Goal: Task Accomplishment & Management: Use online tool/utility

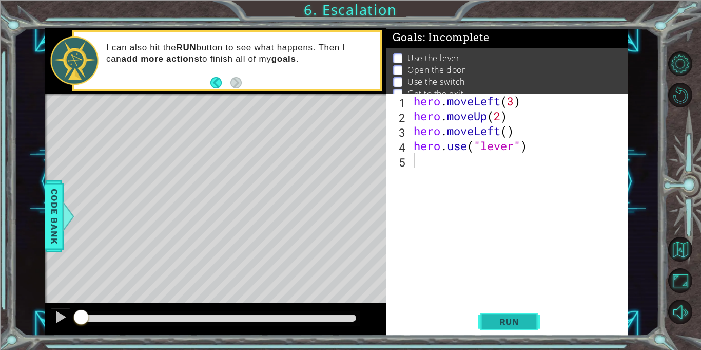
click at [501, 322] on span "Run" at bounding box center [509, 321] width 41 height 10
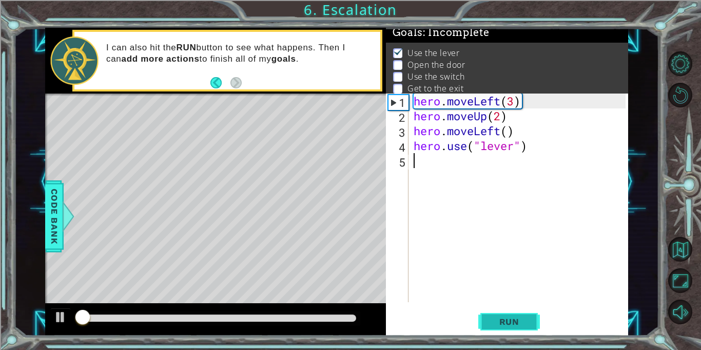
scroll to position [6, 0]
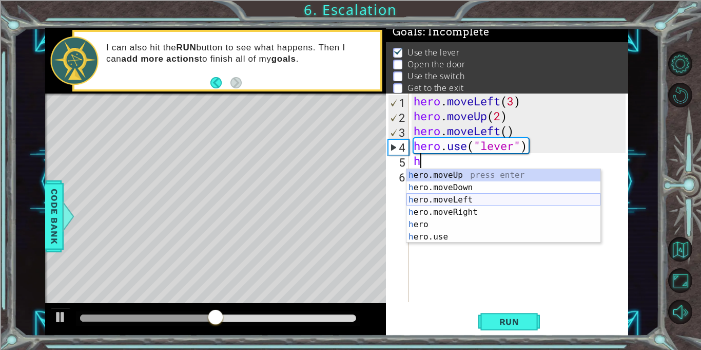
click at [481, 204] on div "h ero.moveUp press enter h ero.moveDown press enter h ero.moveLeft press enter …" at bounding box center [504, 218] width 194 height 99
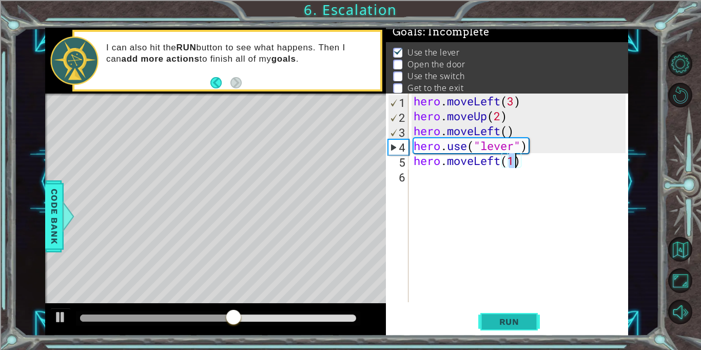
type textarea "hero.moveLeft(1)"
click at [526, 321] on span "Run" at bounding box center [509, 321] width 41 height 10
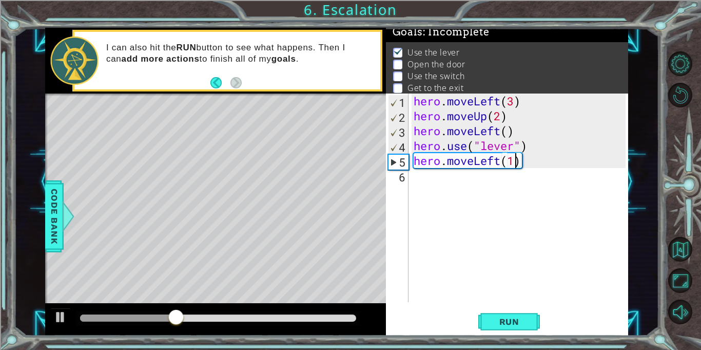
click at [419, 183] on div "hero . moveLeft ( 3 ) hero . moveUp ( 2 ) hero . moveLeft ( ) hero . use ( "lev…" at bounding box center [521, 212] width 219 height 238
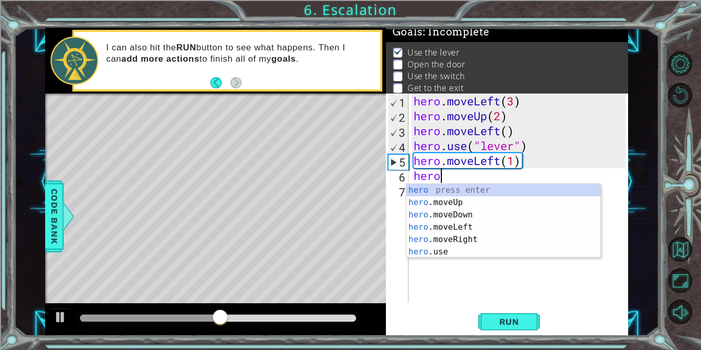
scroll to position [0, 1]
click at [464, 254] on div "hero press enter hero .moveUp press enter hero .moveDown press enter hero .move…" at bounding box center [504, 233] width 194 height 99
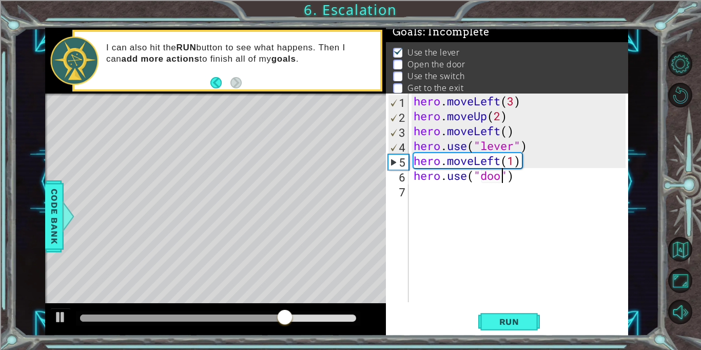
scroll to position [0, 4]
type textarea "hero.use("door")"
click at [524, 319] on span "Run" at bounding box center [509, 321] width 41 height 10
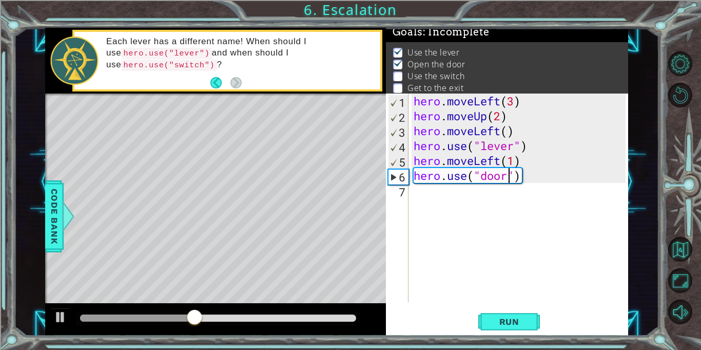
click at [428, 194] on div "hero . moveLeft ( 3 ) hero . moveUp ( 2 ) hero . moveLeft ( ) hero . use ( "lev…" at bounding box center [521, 212] width 219 height 238
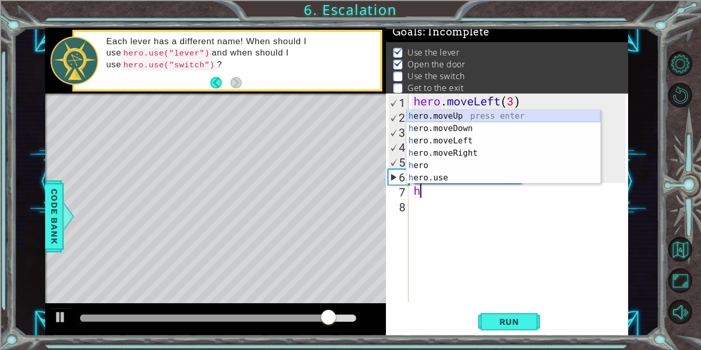
click at [517, 112] on div "h ero.moveUp press enter h ero.moveDown press enter h ero.moveLeft press enter …" at bounding box center [504, 159] width 194 height 99
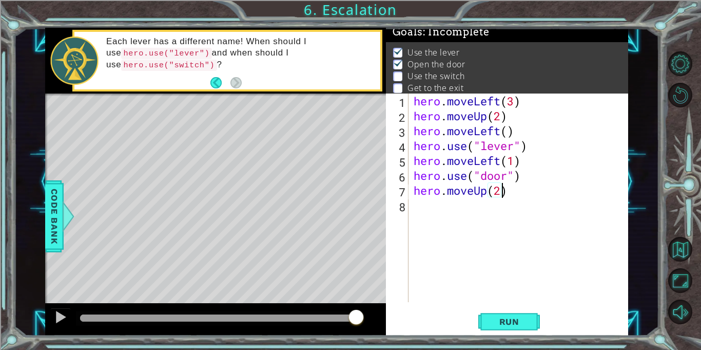
scroll to position [0, 4]
type textarea "hero.moveUp(2)"
click at [490, 323] on span "Run" at bounding box center [509, 321] width 41 height 10
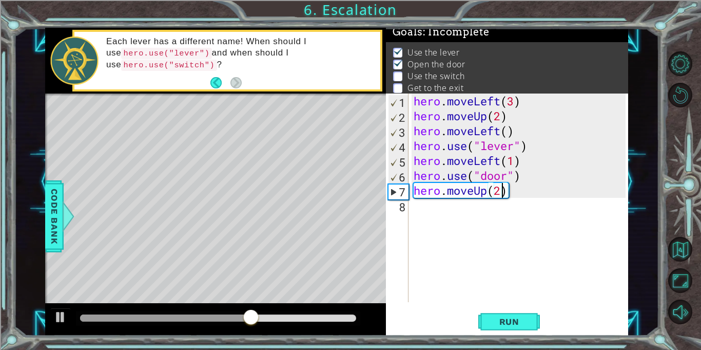
click at [439, 213] on div "hero . moveLeft ( 3 ) hero . moveUp ( 2 ) hero . moveLeft ( ) hero . use ( "lev…" at bounding box center [521, 212] width 219 height 238
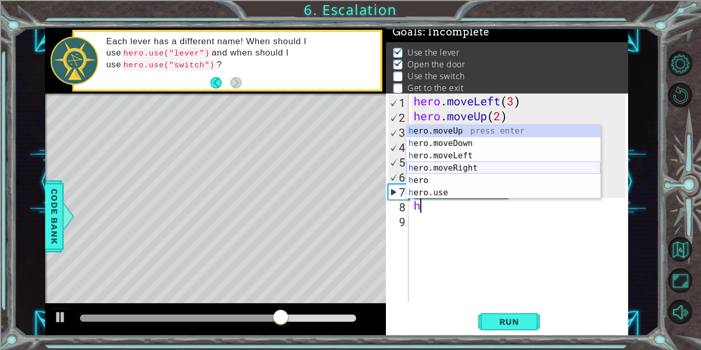
click at [509, 162] on div "h ero.moveUp press enter h ero.moveDown press enter h ero.moveLeft press enter …" at bounding box center [504, 174] width 194 height 99
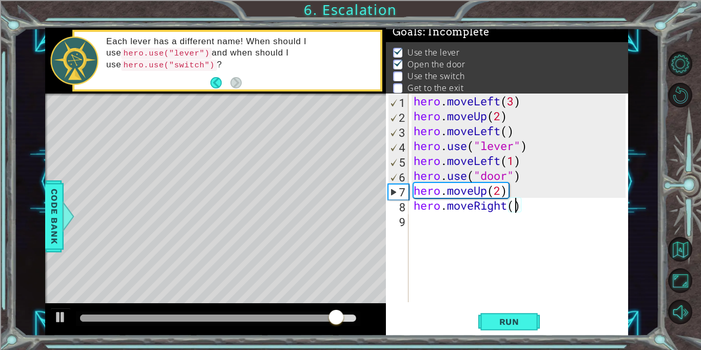
scroll to position [0, 5]
type textarea "hero.moveRight(2)"
click at [501, 319] on span "Run" at bounding box center [509, 321] width 41 height 10
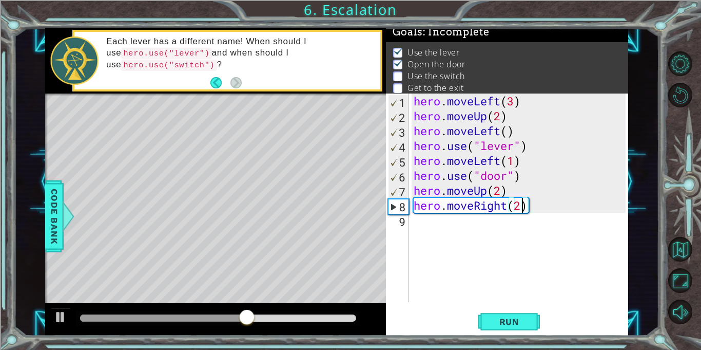
click at [424, 232] on div "hero . moveLeft ( 3 ) hero . moveUp ( 2 ) hero . moveLeft ( ) hero . use ( "lev…" at bounding box center [521, 212] width 219 height 238
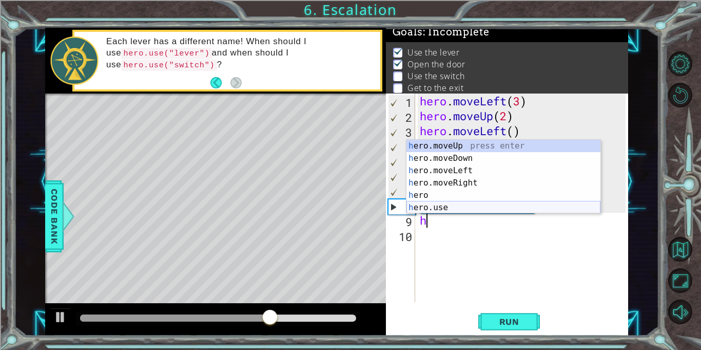
click at [430, 205] on div "h ero.moveUp press enter h ero.moveDown press enter h ero.moveLeft press enter …" at bounding box center [504, 189] width 194 height 99
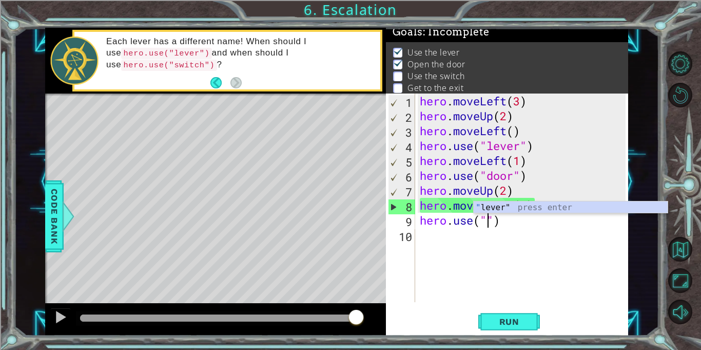
type textarea "hero.use("")"
